Goal: Task Accomplishment & Management: Complete application form

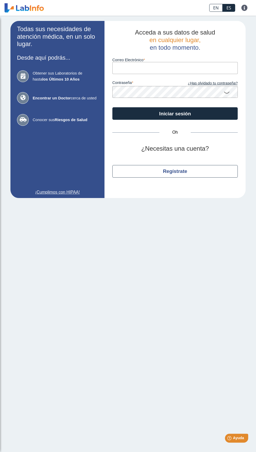
click at [172, 226] on main "Todas sus necesidades de atención médica, en un solo lugar. Desde aquí podrás..…" at bounding box center [128, 234] width 256 height 436
click at [170, 216] on main "Todas sus necesidades de atención médica, en un solo lugar. Desde aquí podrás..…" at bounding box center [128, 234] width 256 height 436
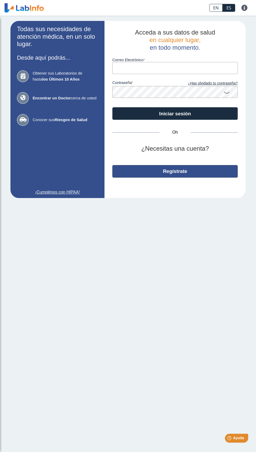
click at [195, 168] on button "Regístrate" at bounding box center [176, 171] width 126 height 13
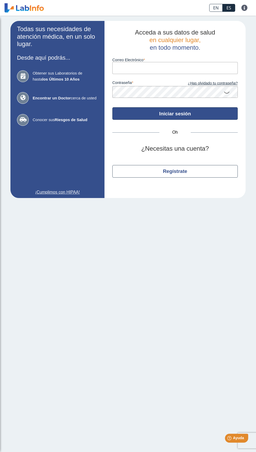
click at [195, 110] on button "Iniciar sesión" at bounding box center [176, 113] width 126 height 13
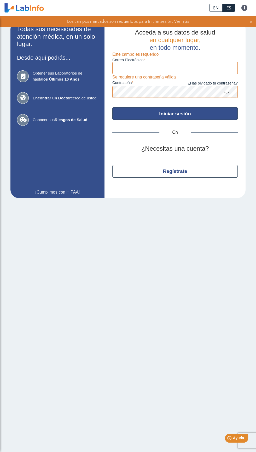
click at [194, 116] on button "Iniciar sesión" at bounding box center [176, 113] width 126 height 13
